Goal: Transaction & Acquisition: Purchase product/service

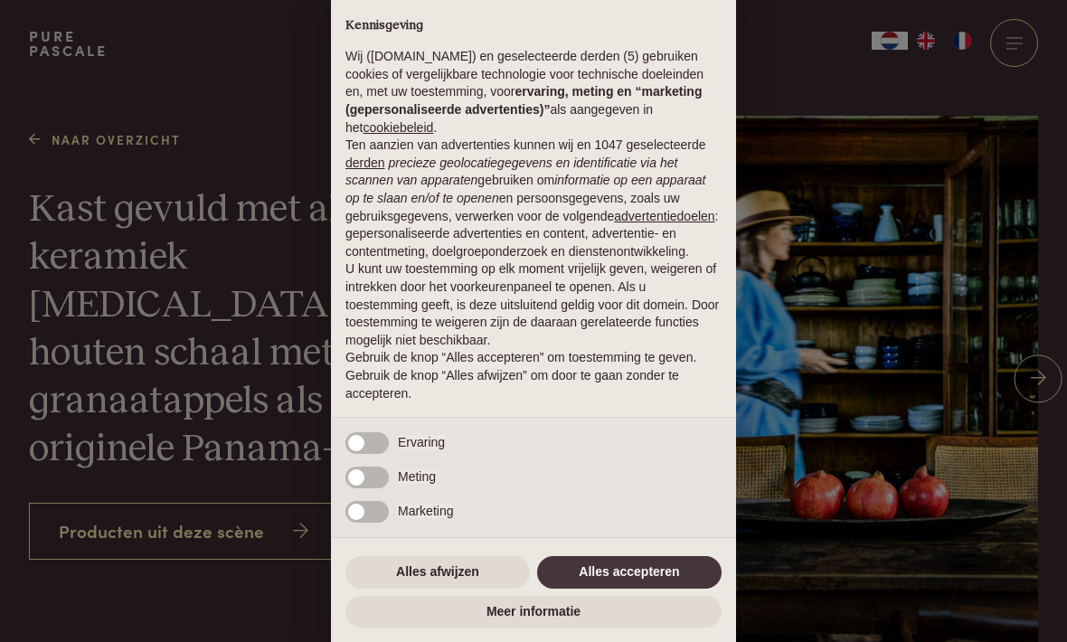
click at [645, 580] on button "Alles accepteren" at bounding box center [629, 572] width 184 height 33
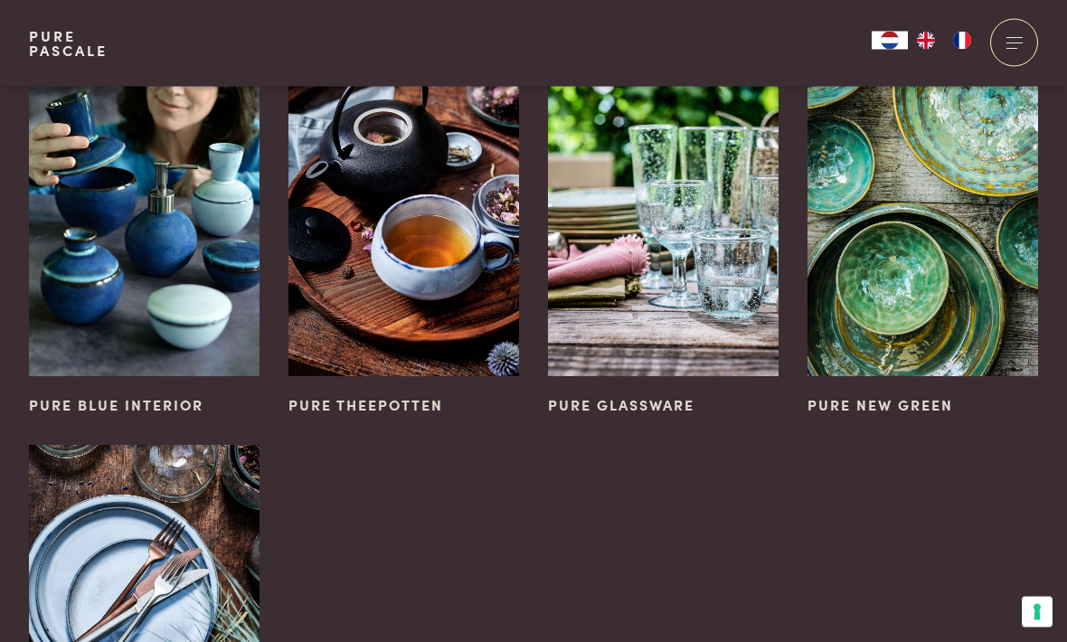
scroll to position [773, 0]
click at [696, 354] on img at bounding box center [663, 203] width 231 height 346
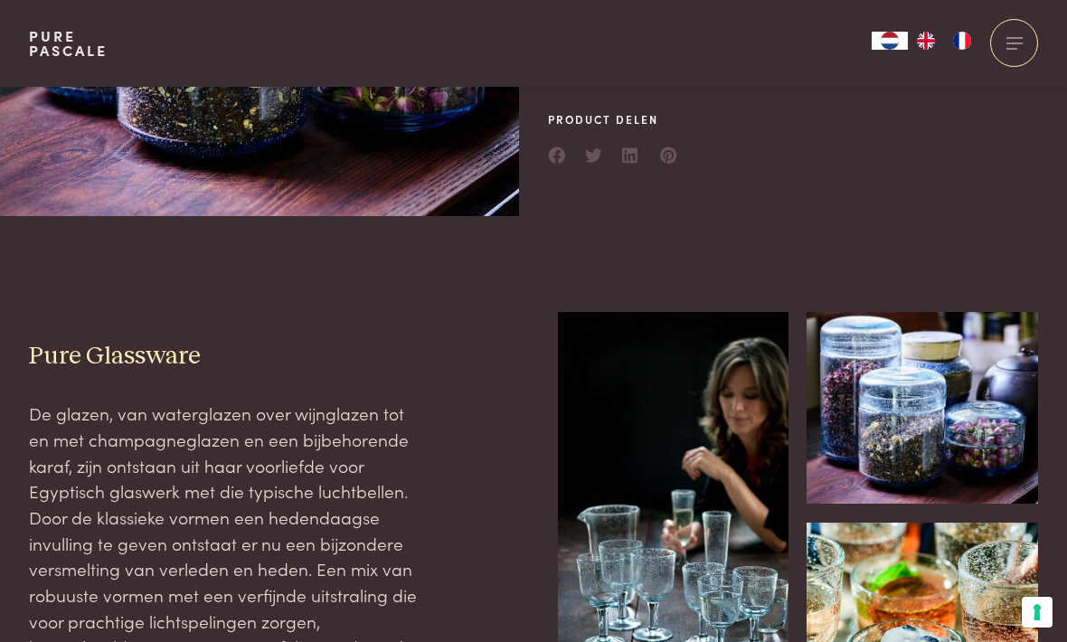
scroll to position [325, 0]
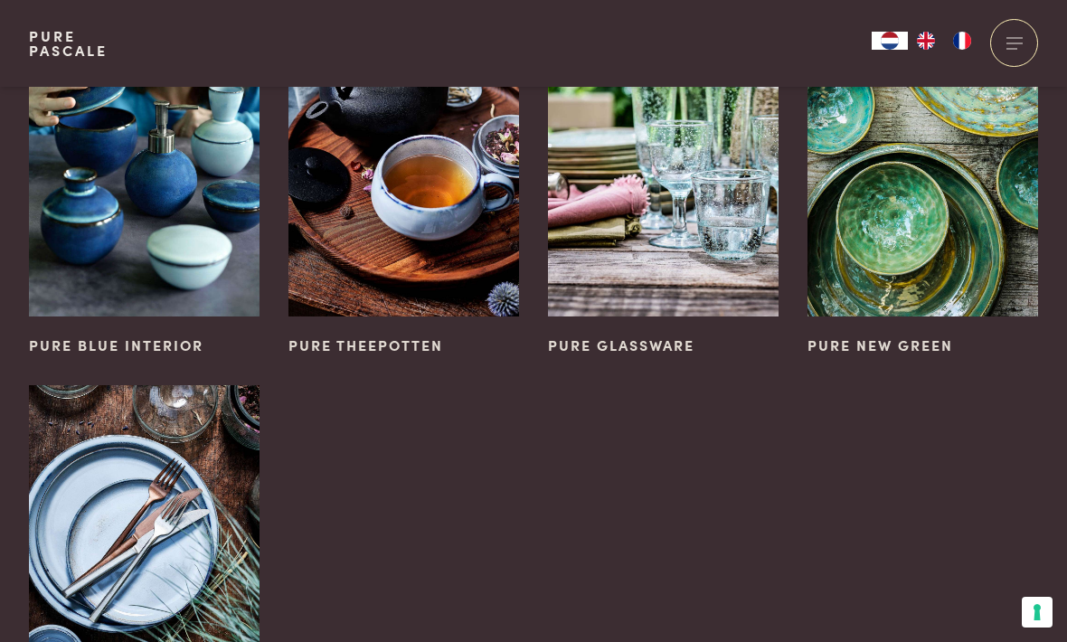
click at [929, 224] on img at bounding box center [922, 143] width 231 height 346
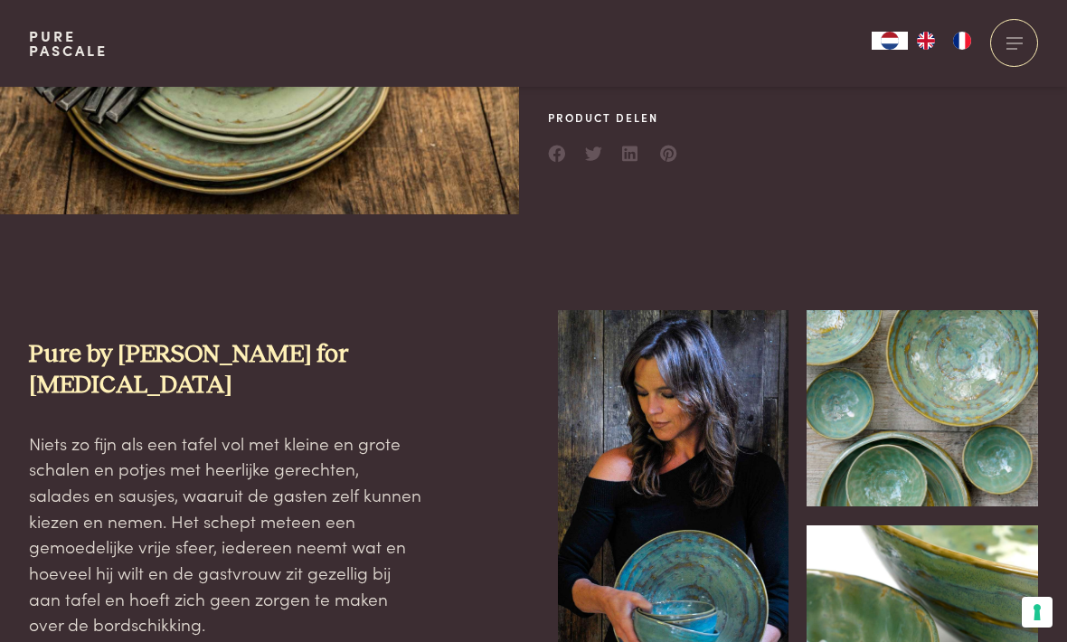
scroll to position [380, 0]
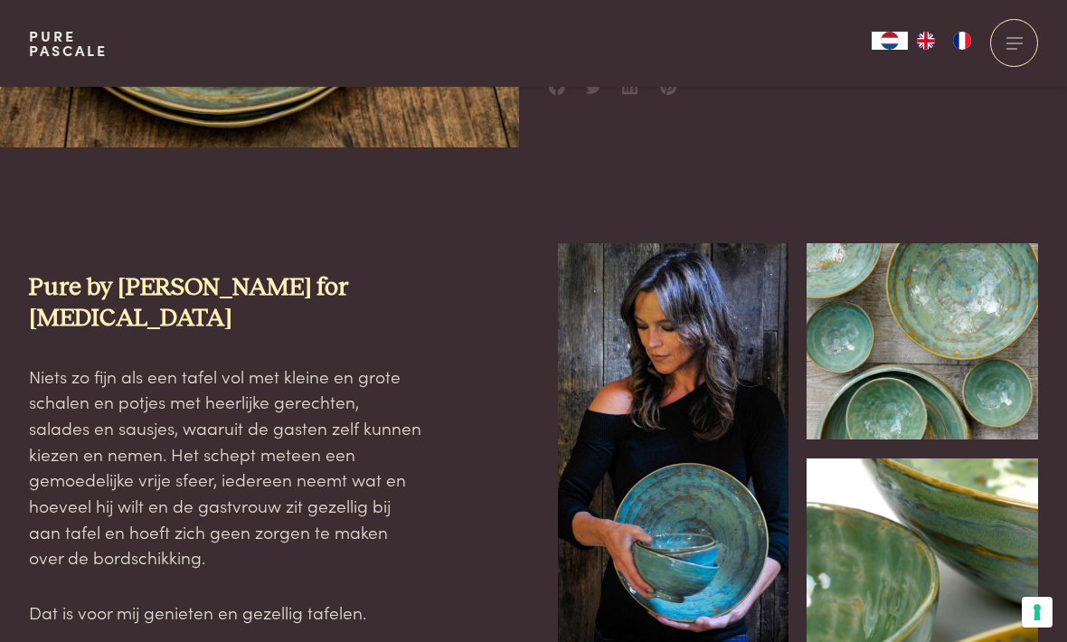
click at [965, 318] on img at bounding box center [921, 341] width 231 height 196
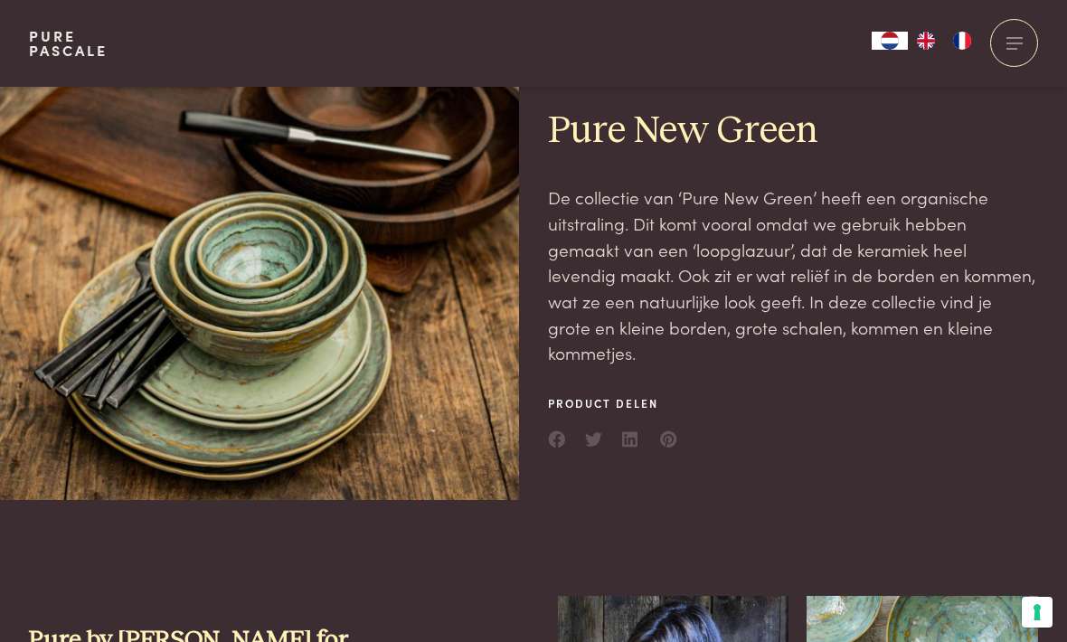
scroll to position [0, 0]
